Goal: Browse casually

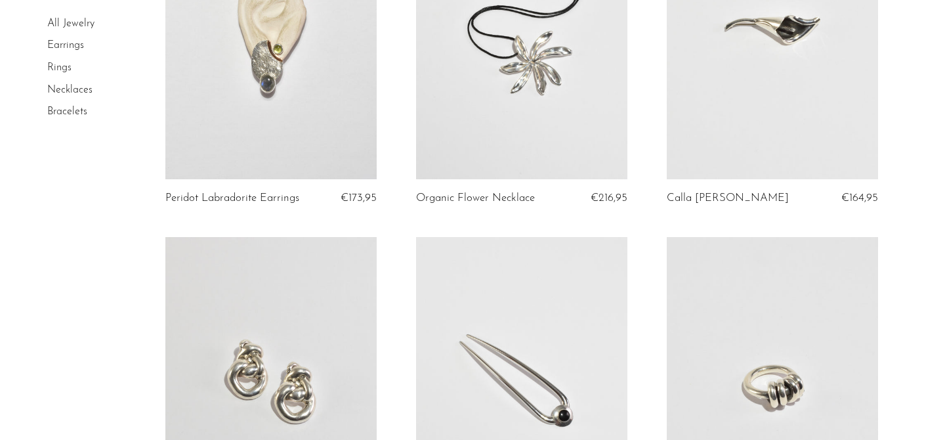
scroll to position [966, 0]
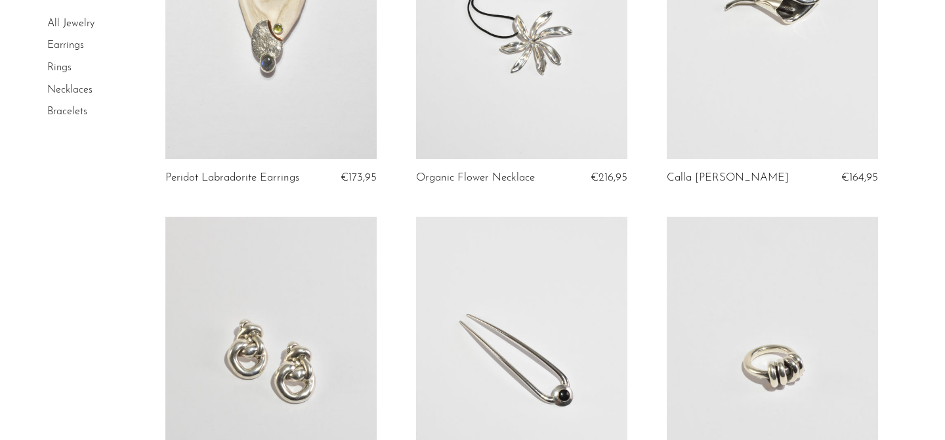
click at [397, 284] on article "Onyx Hair Pin €190,95" at bounding box center [522, 394] width 251 height 354
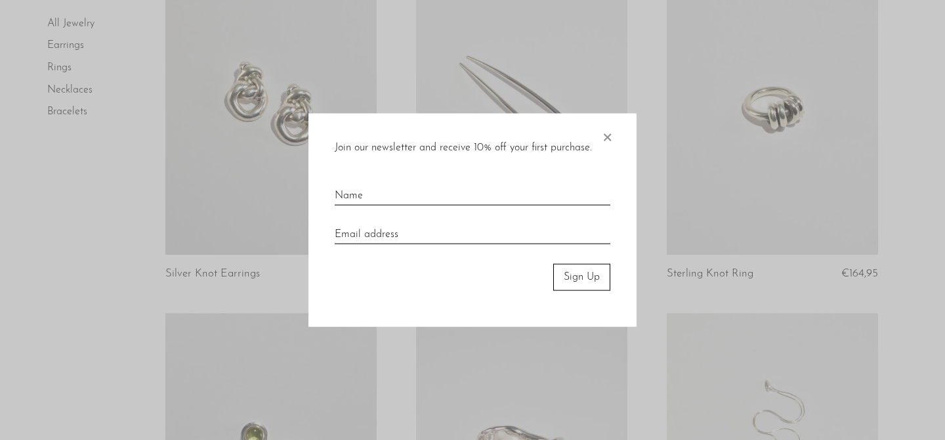
scroll to position [1241, 0]
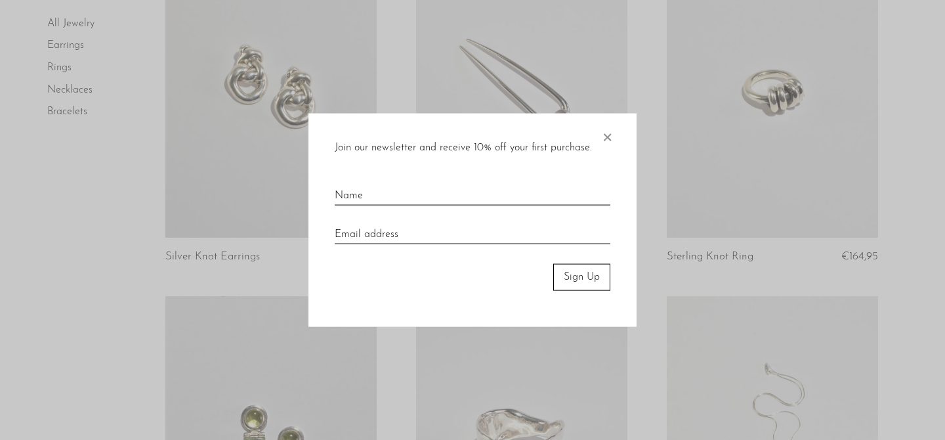
click at [609, 140] on span "×" at bounding box center [607, 135] width 13 height 42
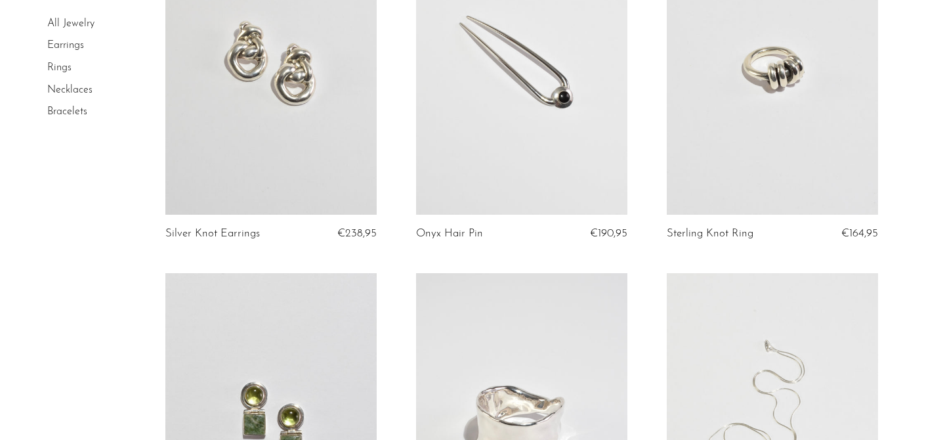
scroll to position [1262, 0]
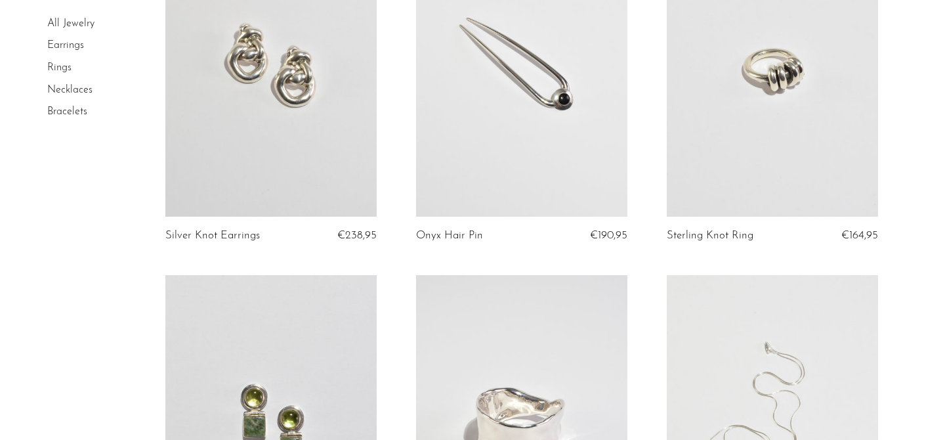
click at [290, 91] on link at bounding box center [270, 69] width 211 height 296
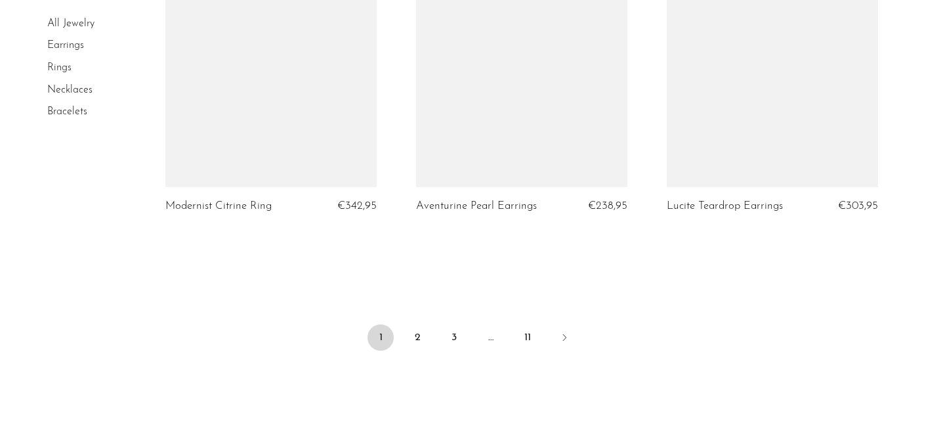
scroll to position [4295, 0]
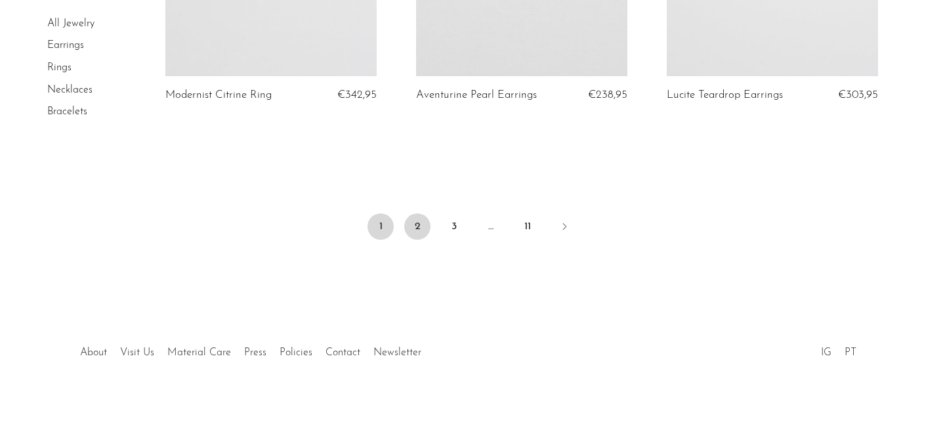
click at [408, 225] on link "2" at bounding box center [417, 226] width 26 height 26
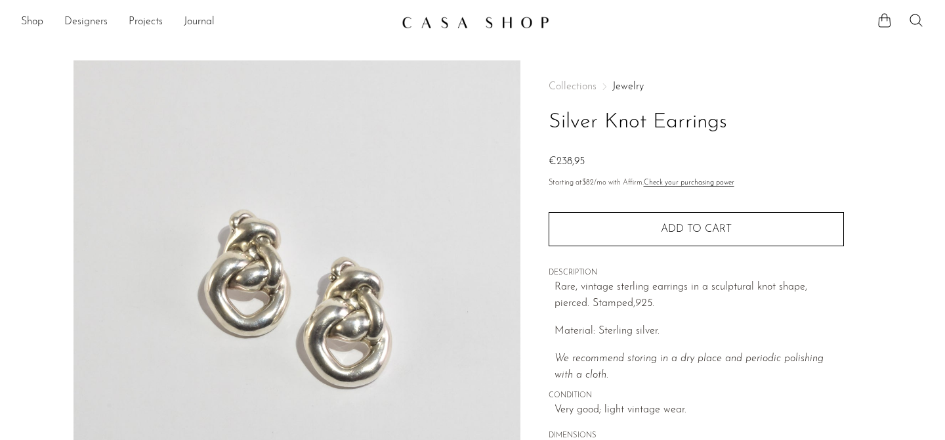
click at [93, 22] on link "Designers" at bounding box center [85, 22] width 43 height 17
